Goal: Information Seeking & Learning: Learn about a topic

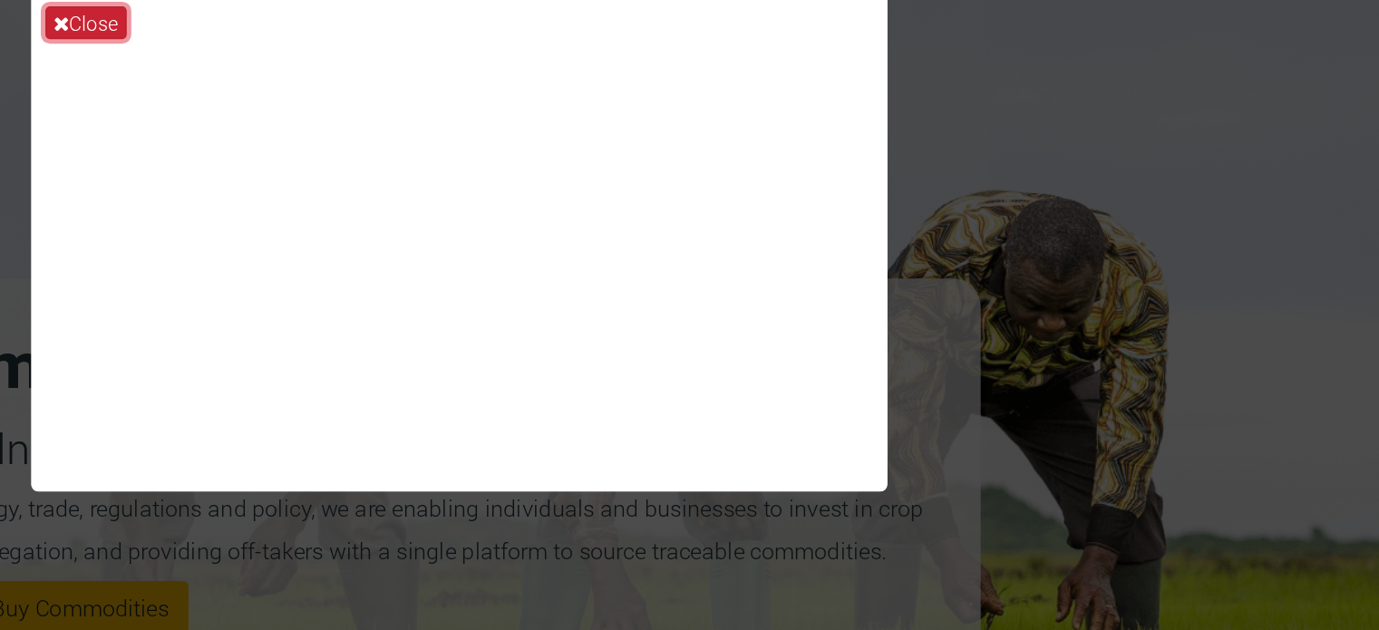
click at [448, 113] on button "Close" at bounding box center [453, 113] width 52 height 21
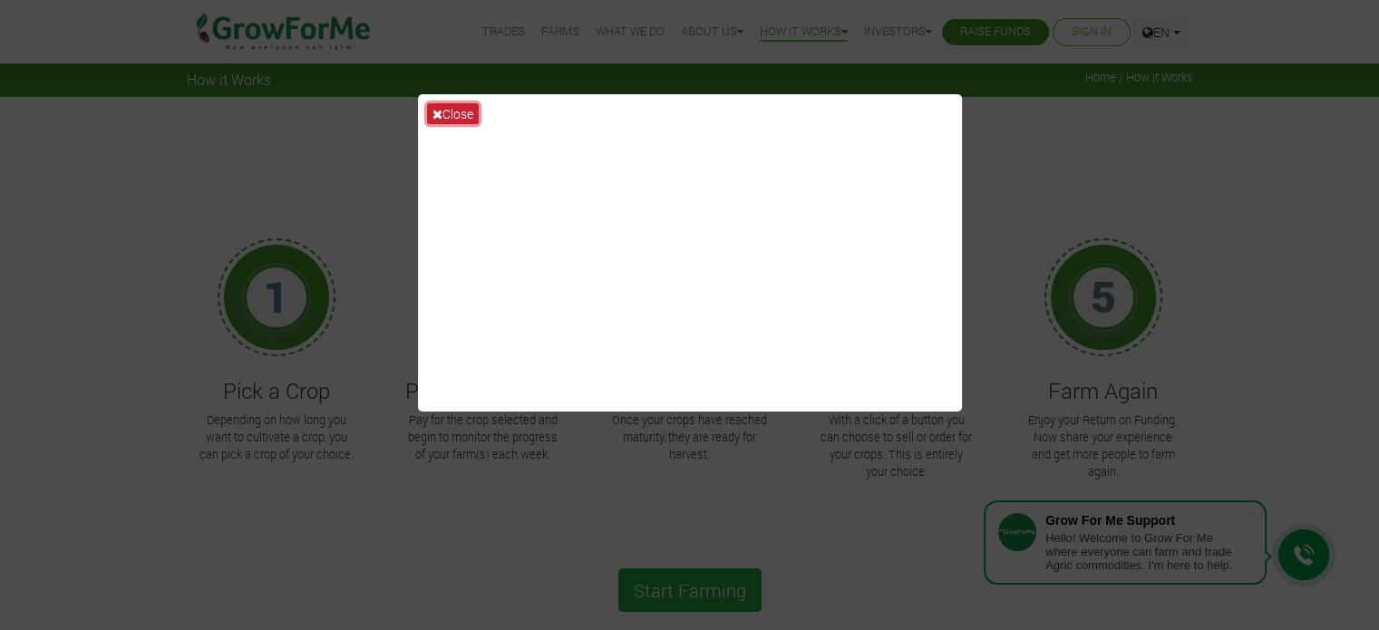
click at [435, 122] on button "Close" at bounding box center [453, 113] width 52 height 21
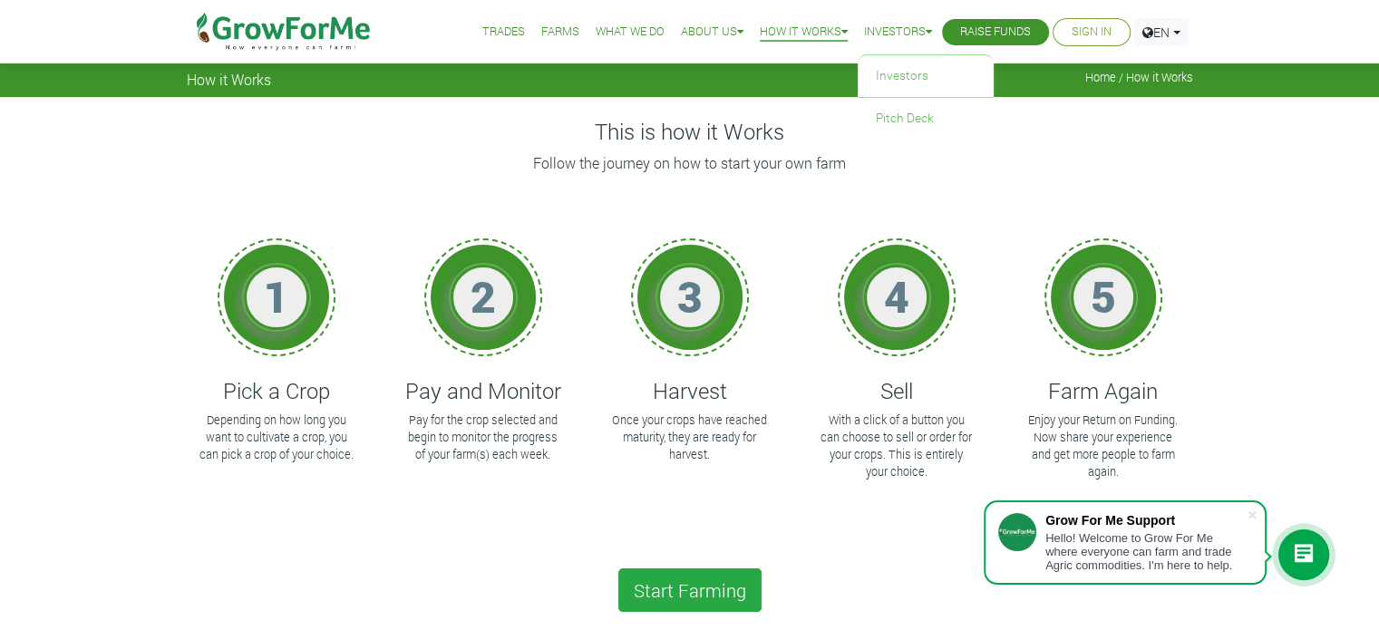
click at [910, 36] on link "Investors" at bounding box center [898, 32] width 68 height 19
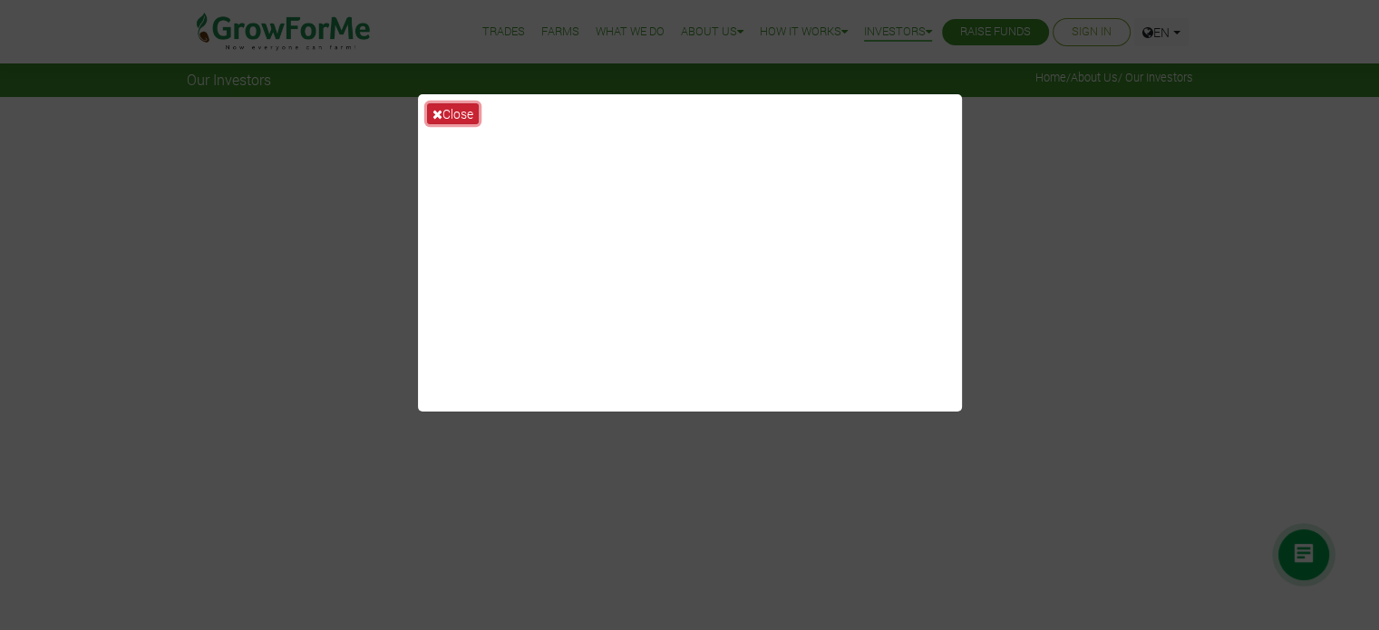
click at [442, 111] on button "Close" at bounding box center [453, 113] width 52 height 21
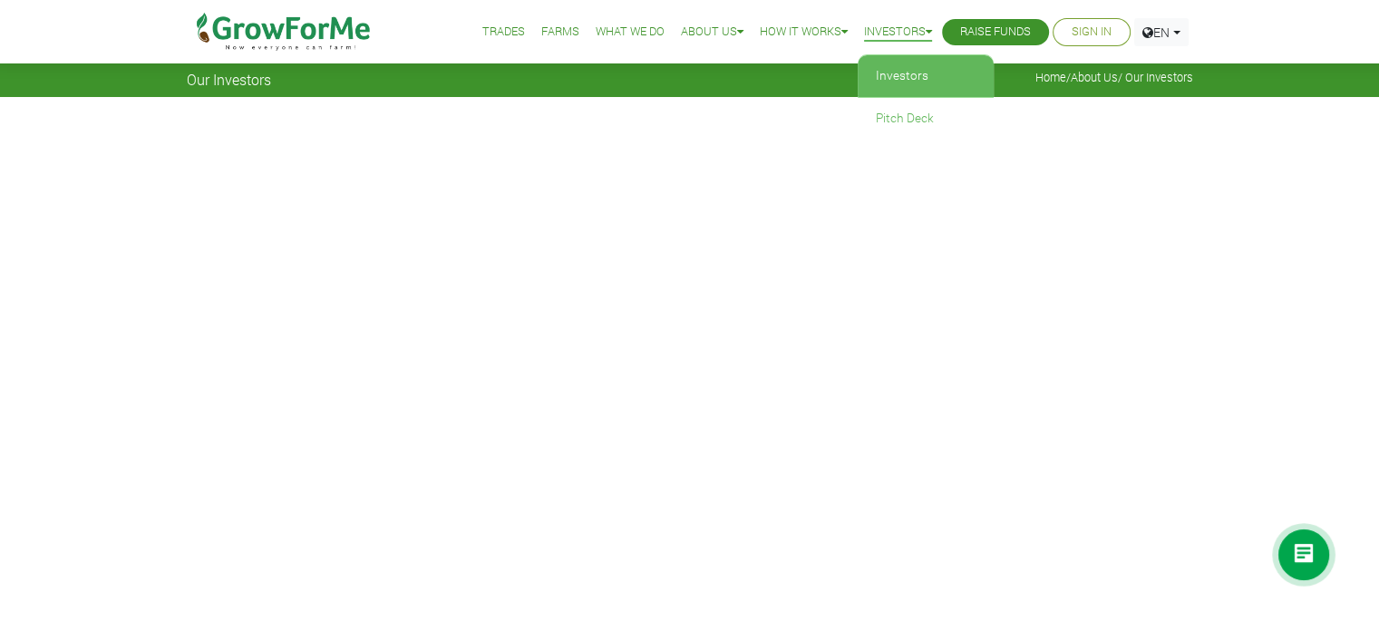
click at [926, 31] on icon at bounding box center [929, 32] width 6 height 12
click at [828, 33] on link "How it Works" at bounding box center [804, 32] width 88 height 19
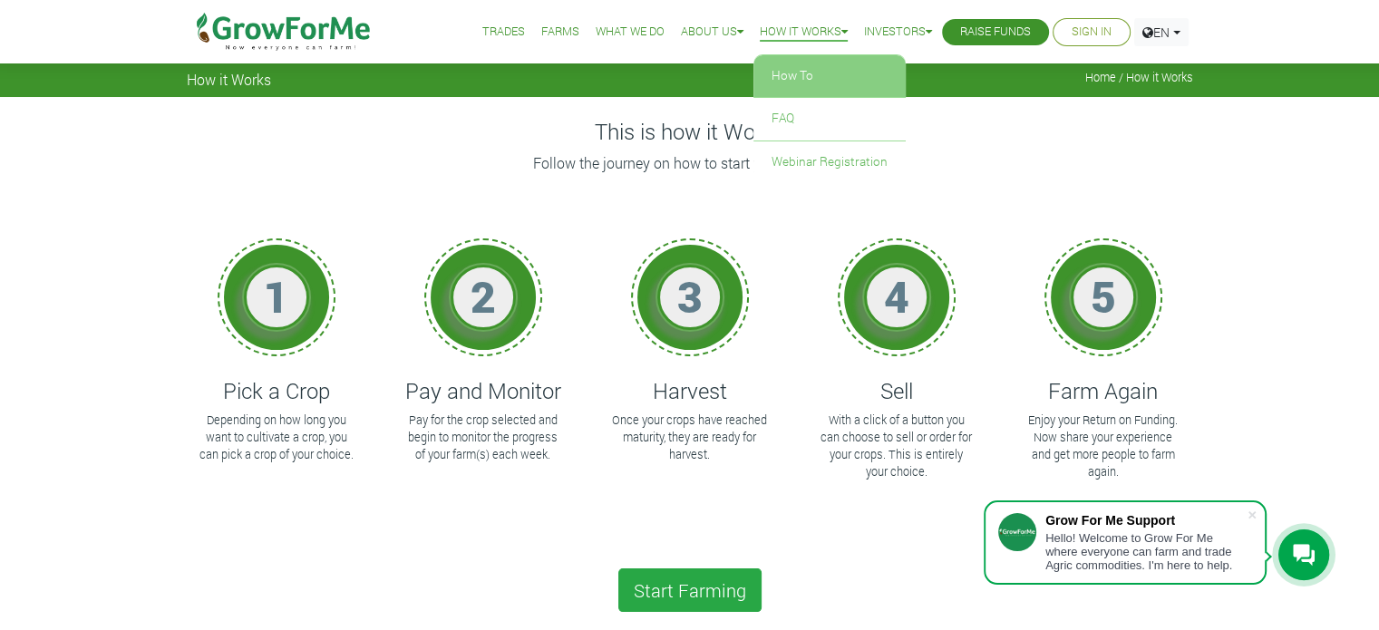
click at [777, 81] on link "How To" at bounding box center [830, 76] width 152 height 42
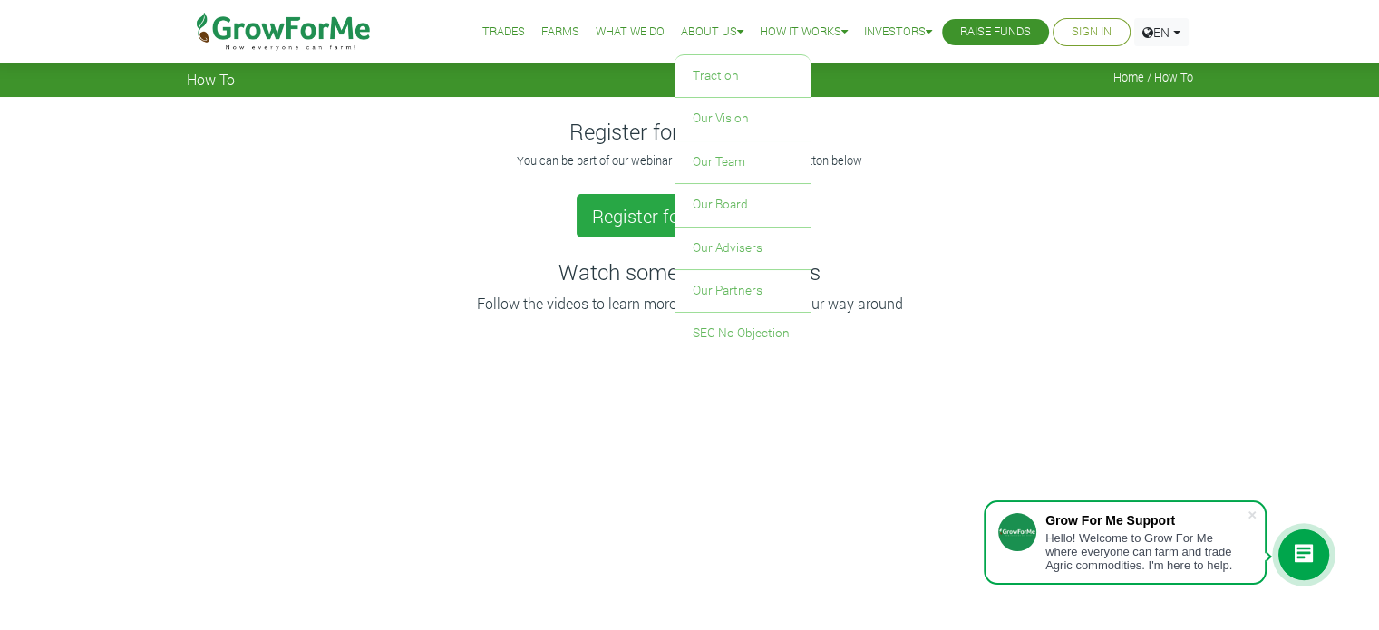
click at [737, 34] on icon at bounding box center [740, 32] width 6 height 12
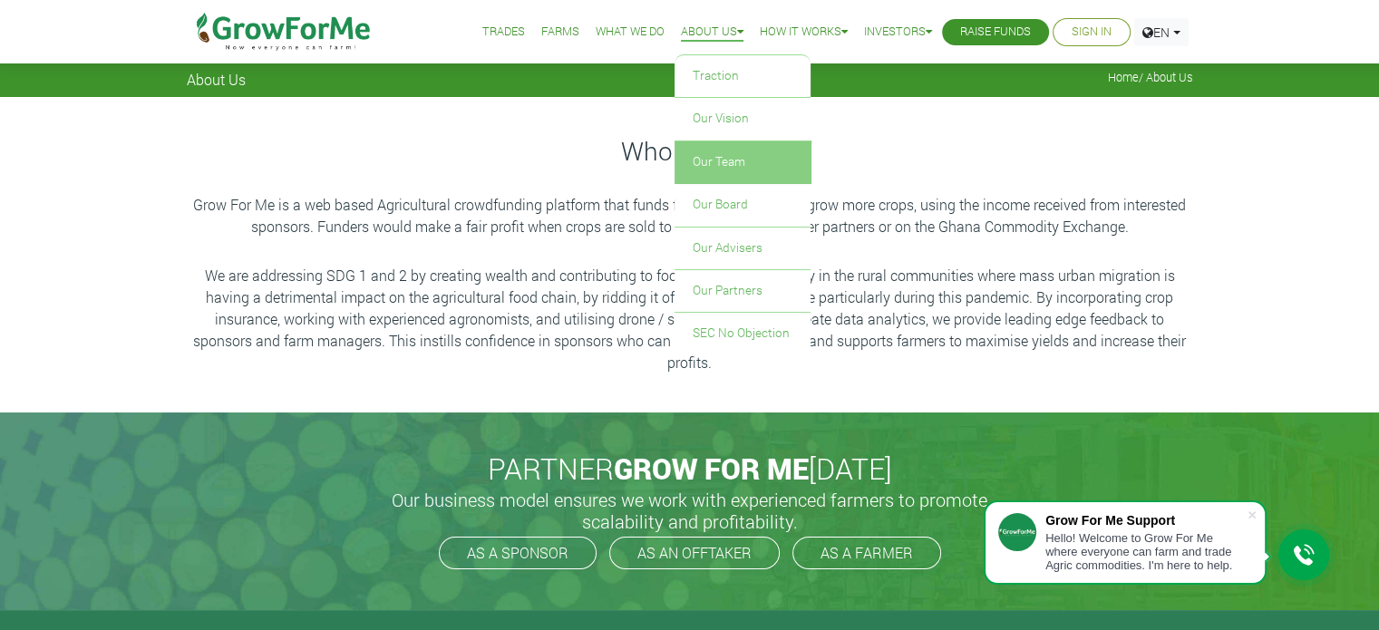
click at [712, 160] on link "Our Team" at bounding box center [743, 162] width 136 height 42
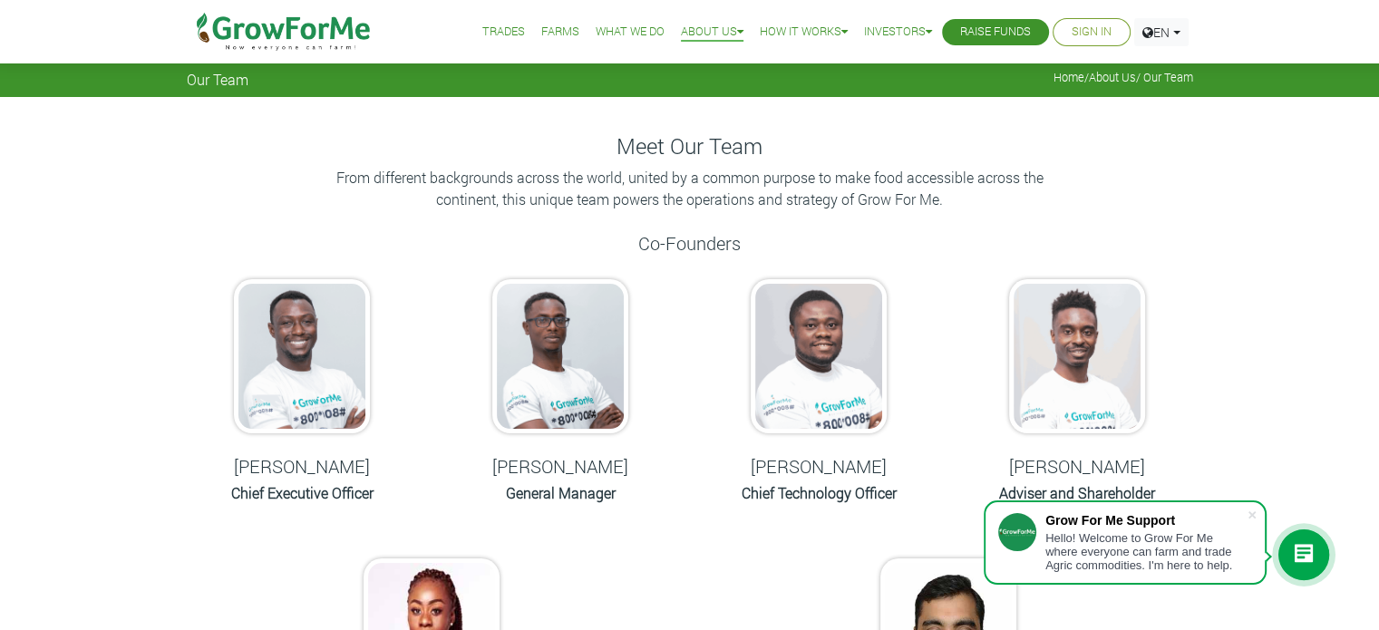
click at [548, 29] on link "Farms" at bounding box center [560, 32] width 38 height 19
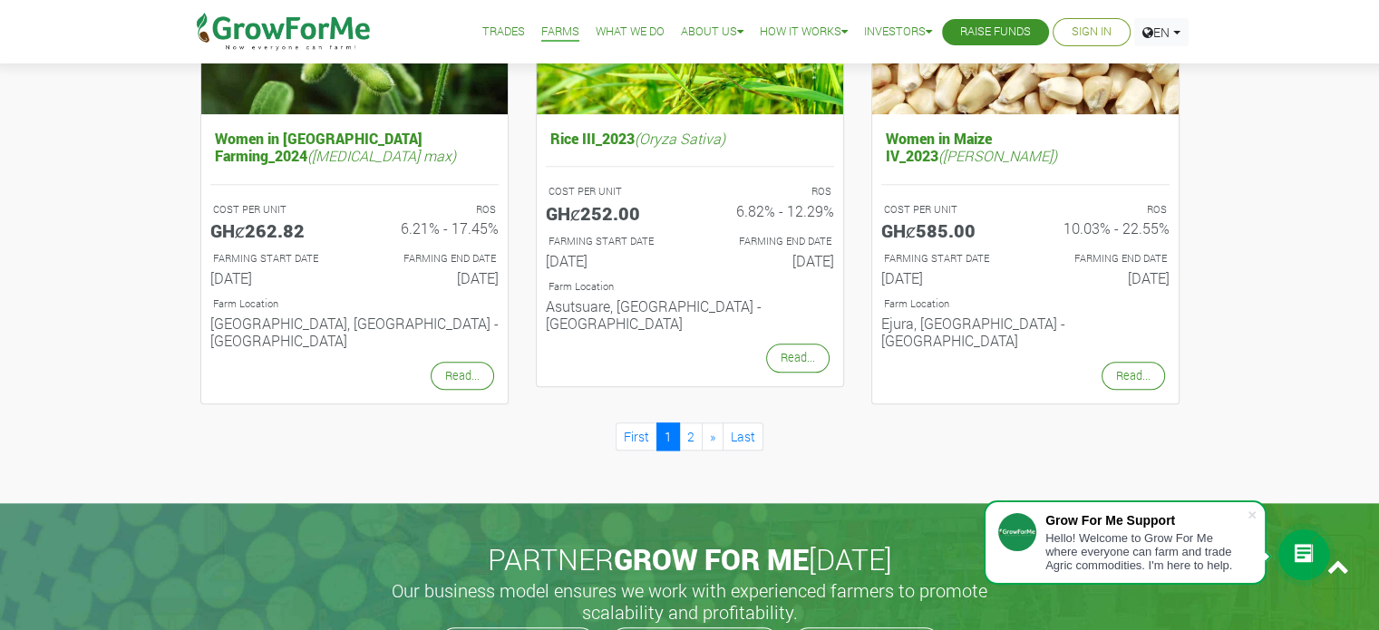
scroll to position [1922, 0]
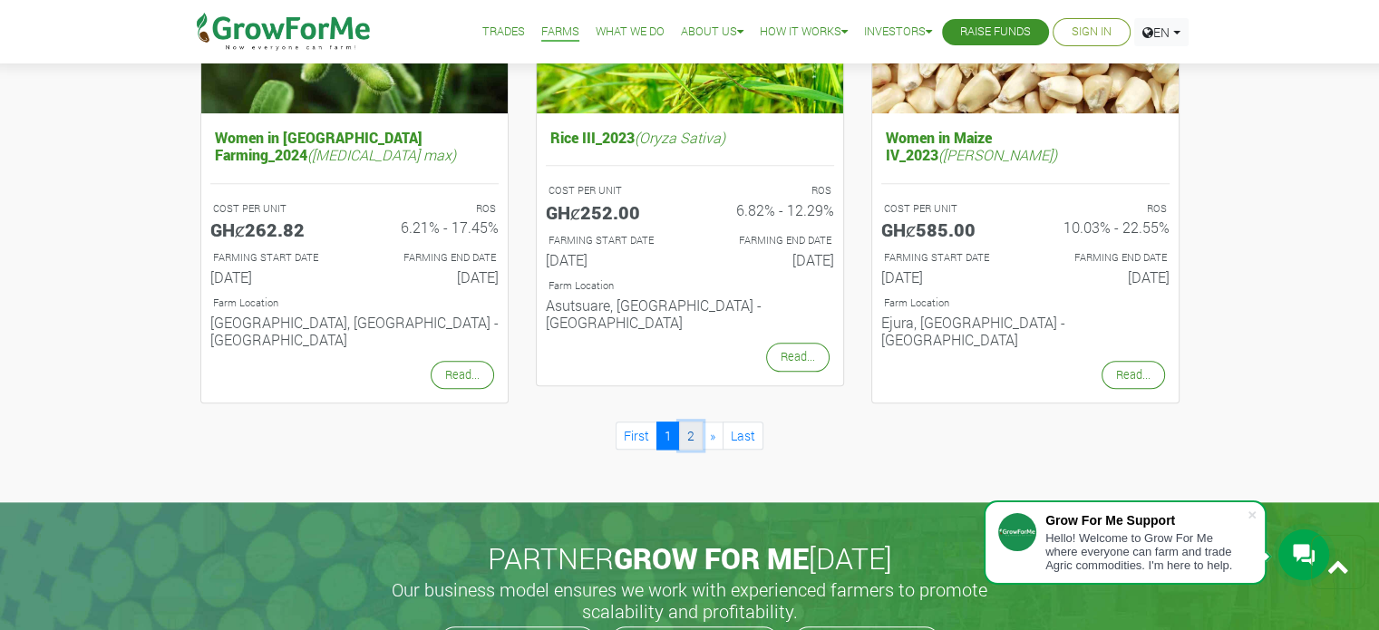
click at [689, 422] on link "2" at bounding box center [691, 436] width 24 height 28
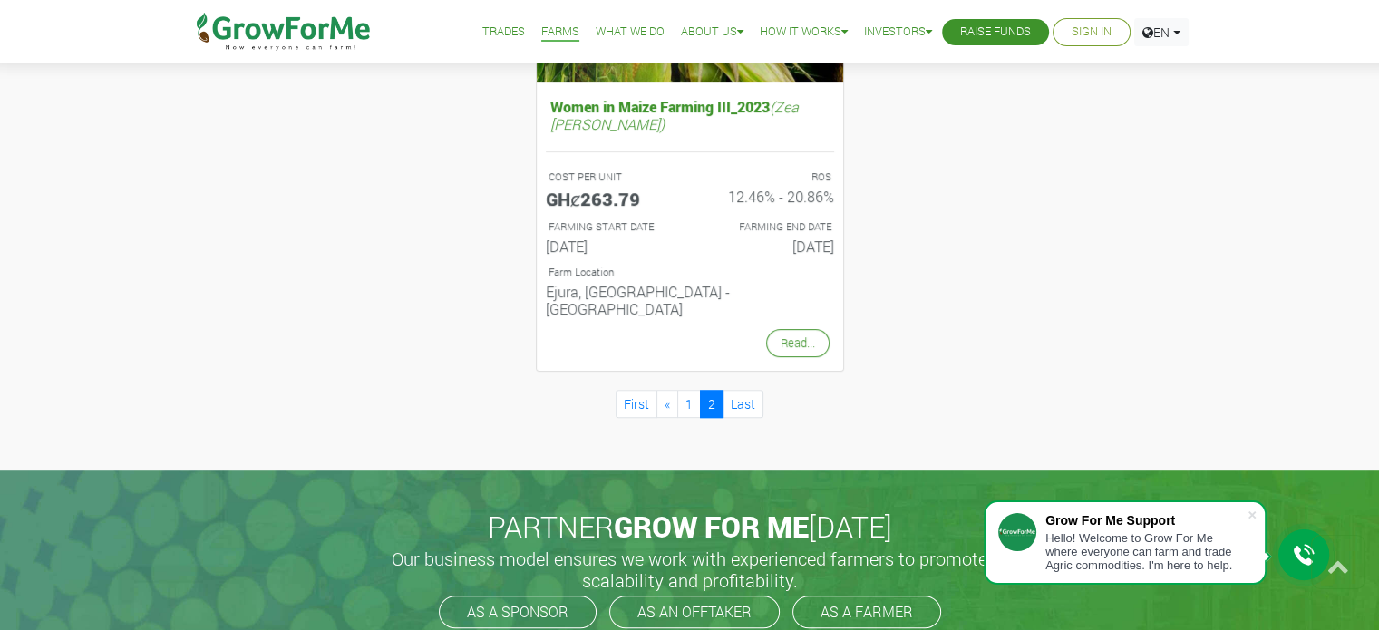
scroll to position [943, 0]
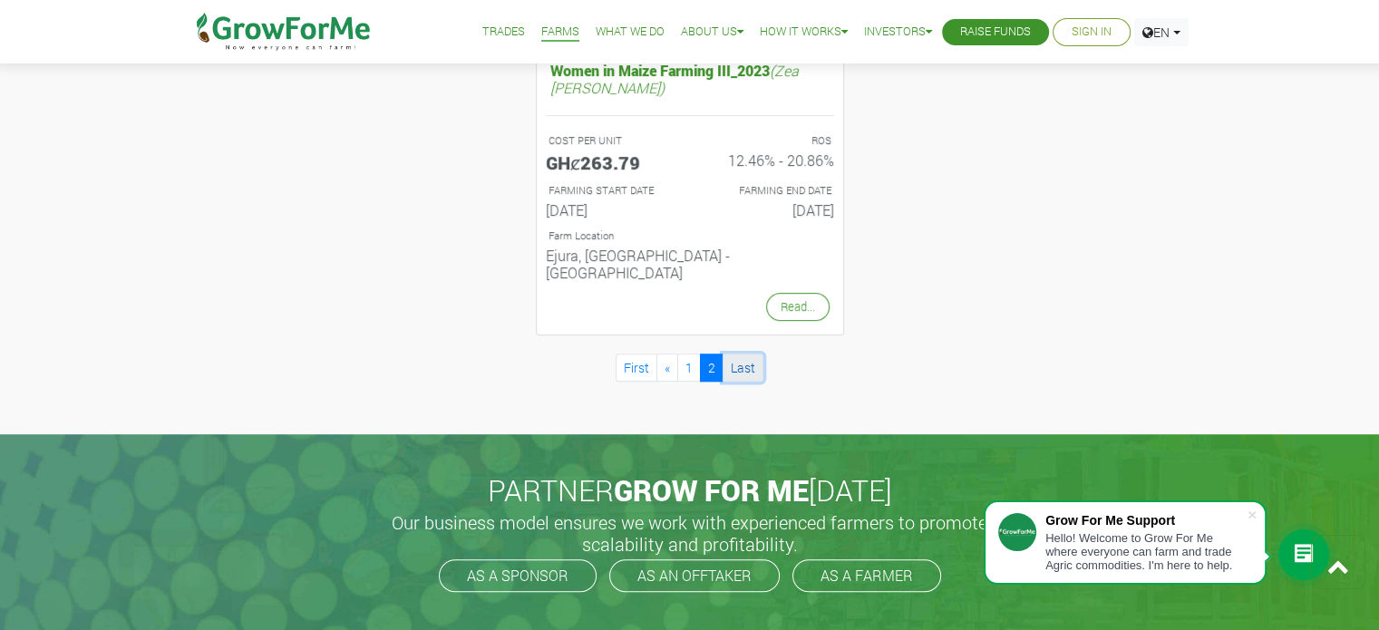
click at [740, 354] on link "Last" at bounding box center [743, 368] width 41 height 28
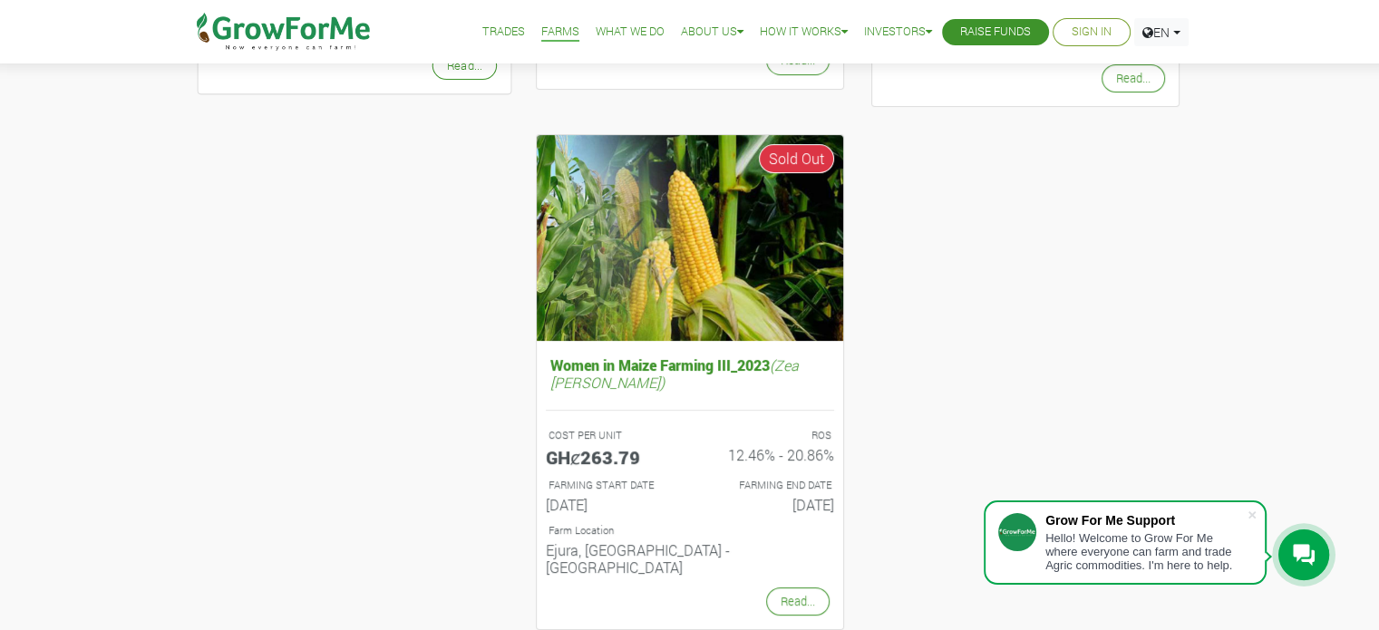
scroll to position [653, 0]
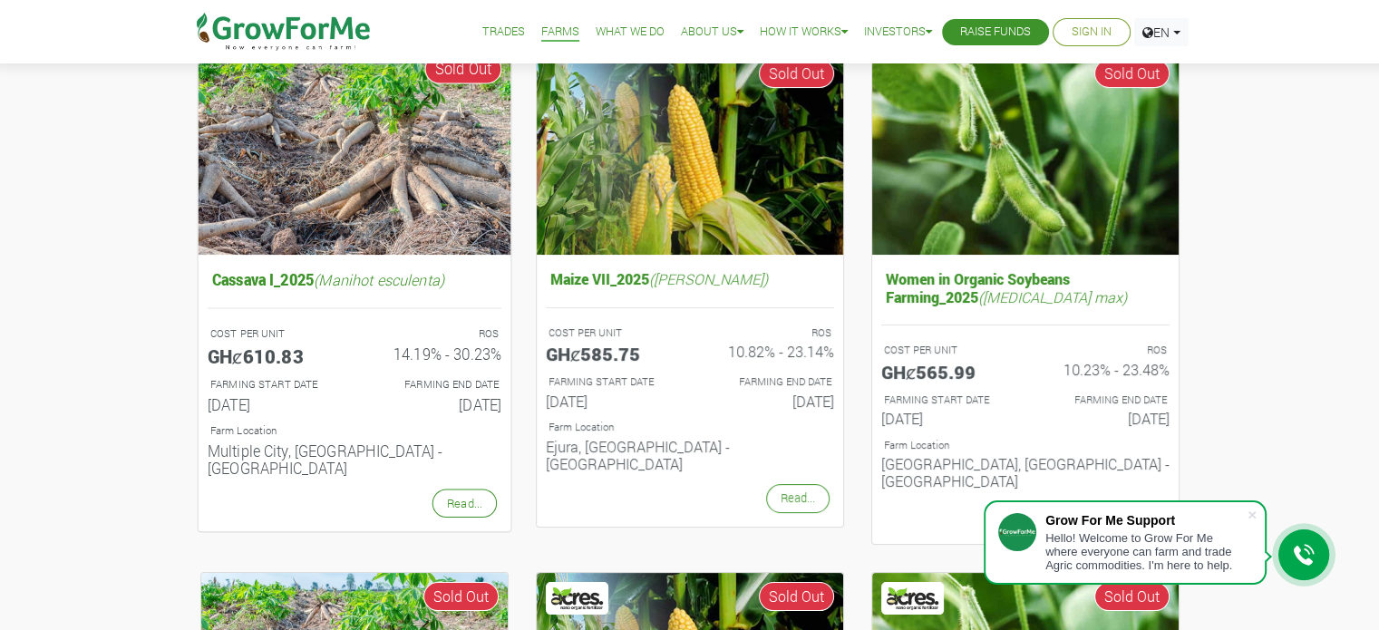
scroll to position [218, 0]
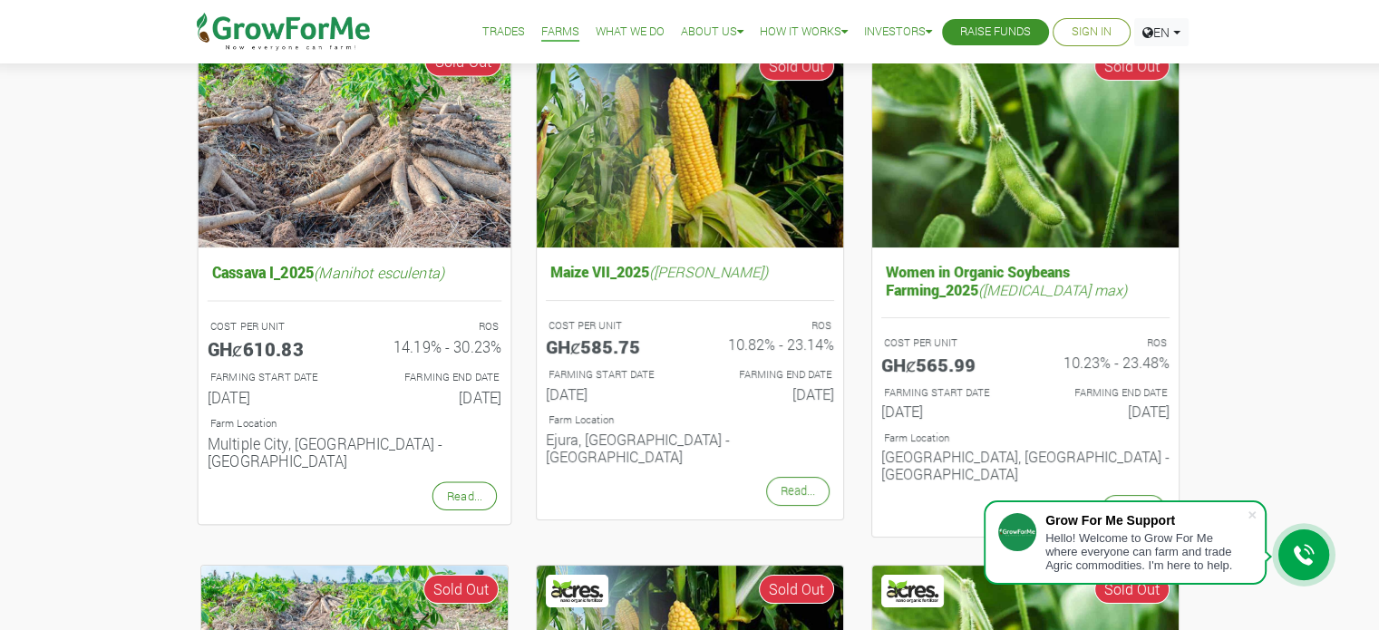
click at [391, 183] on img at bounding box center [354, 141] width 313 height 209
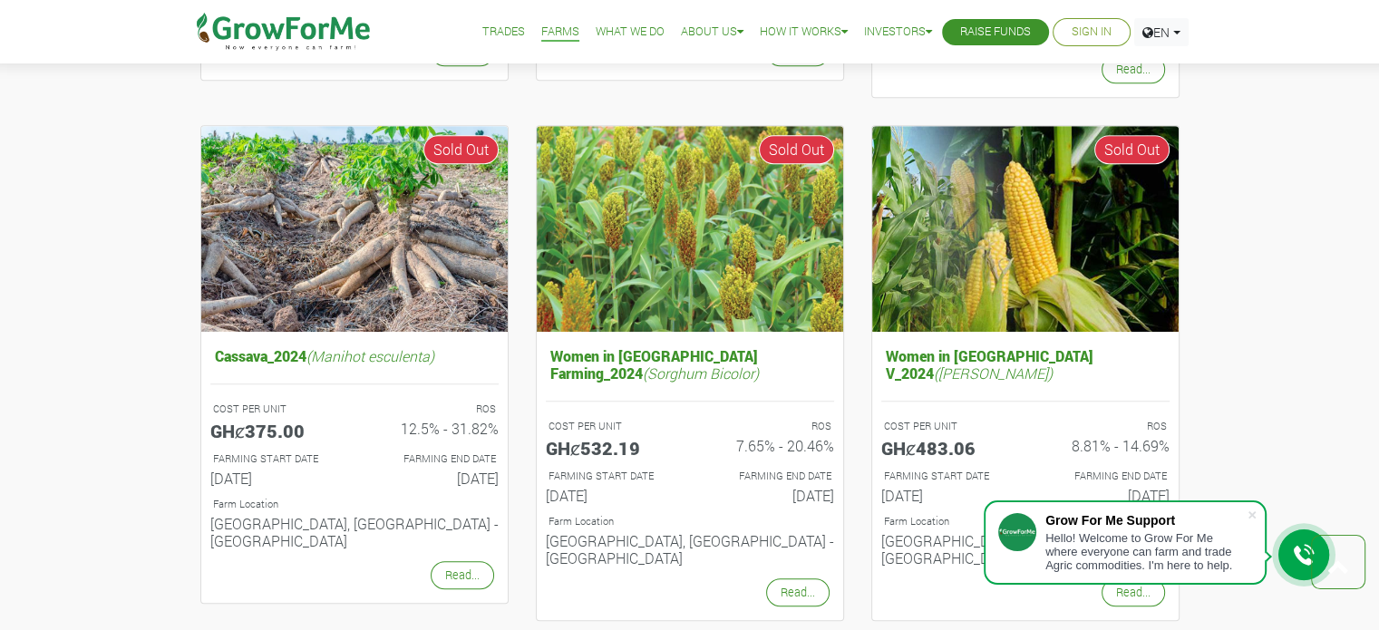
scroll to position [1168, 0]
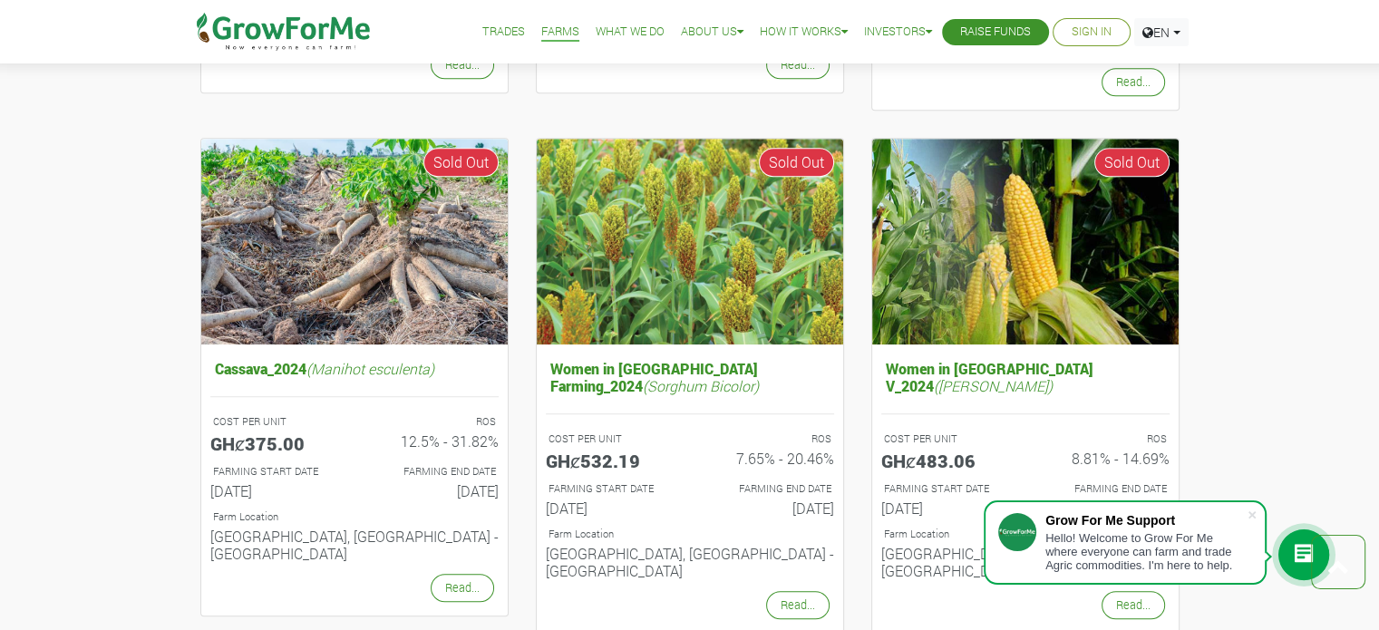
click at [490, 28] on link "Trades" at bounding box center [503, 32] width 43 height 19
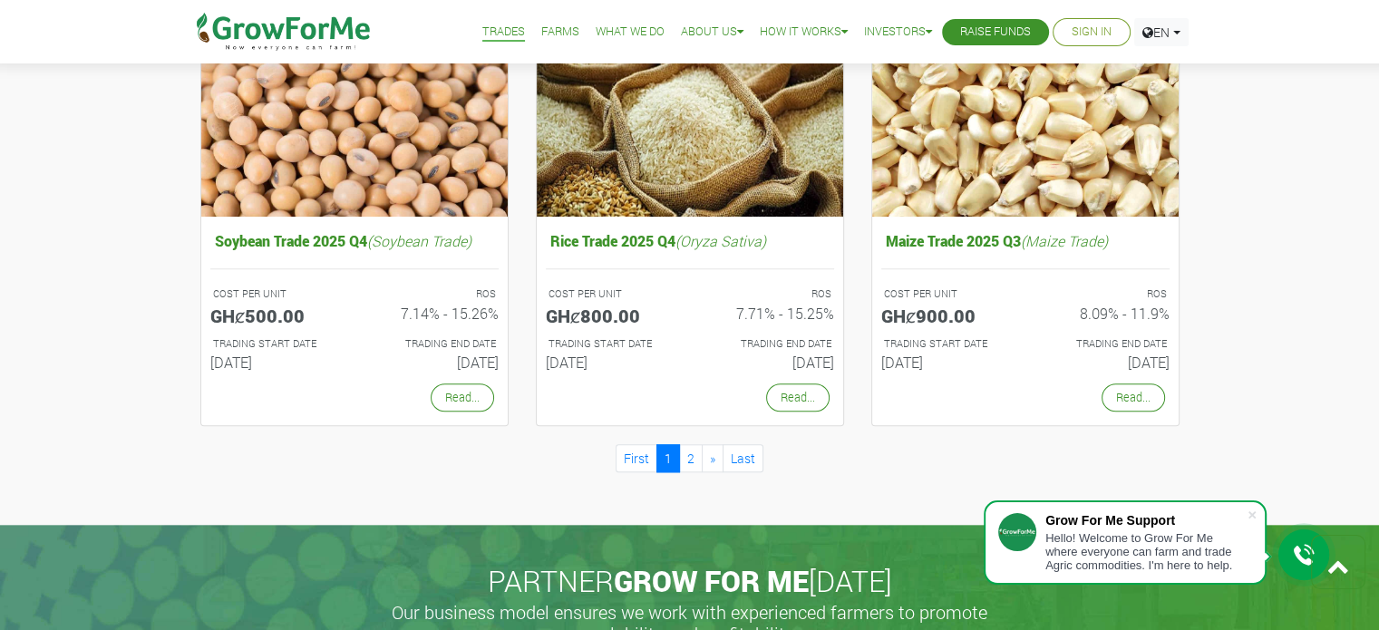
scroll to position [1668, 0]
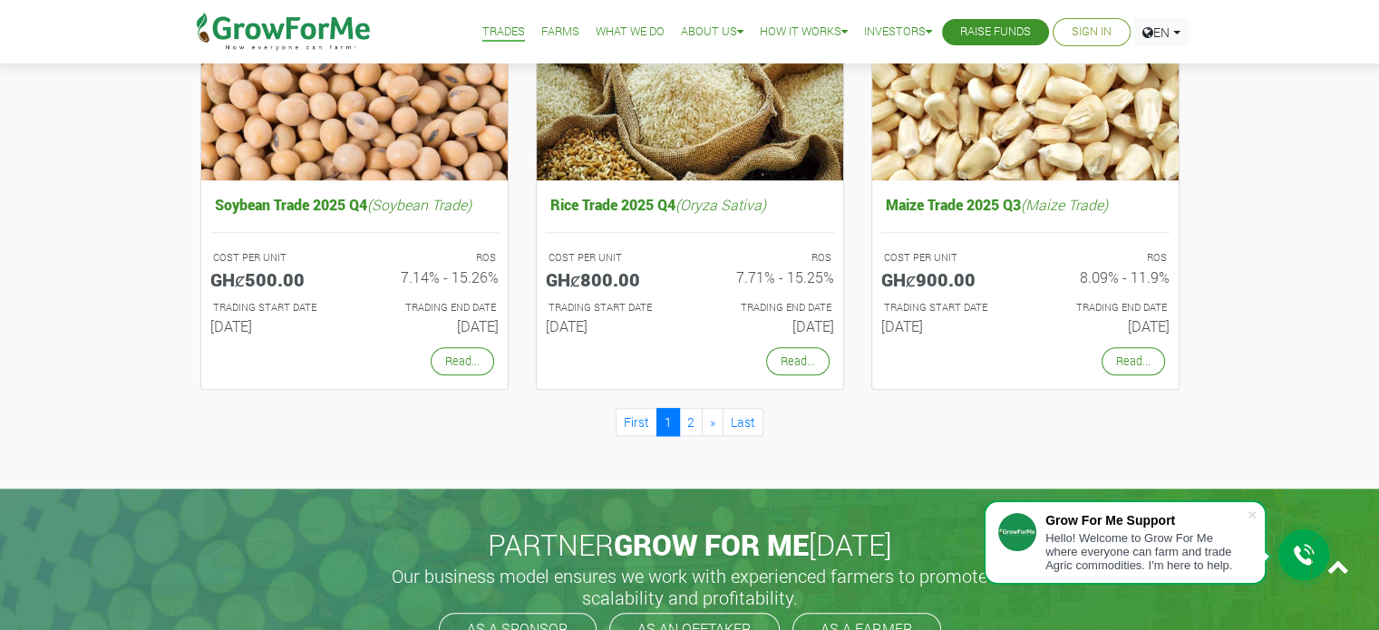
drag, startPoint x: 739, startPoint y: 1, endPoint x: 428, endPoint y: 433, distance: 532.0
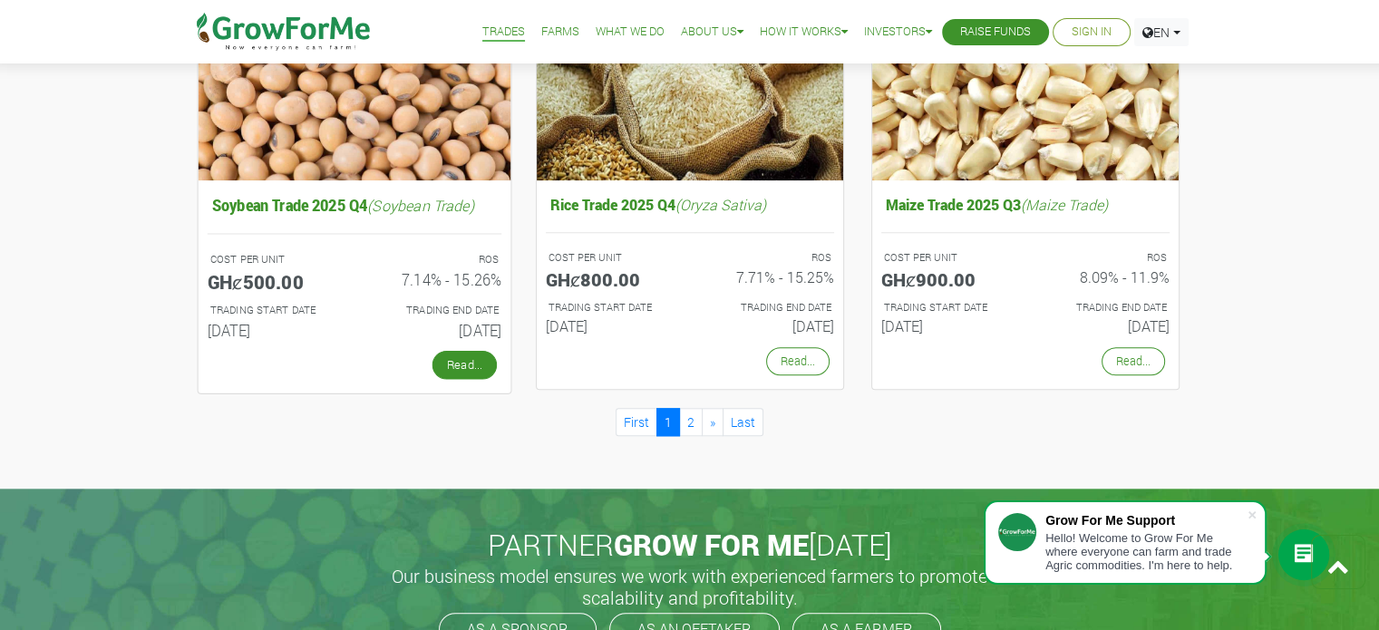
click at [457, 358] on link "Read..." at bounding box center [464, 364] width 64 height 29
